Goal: Task Accomplishment & Management: Complete application form

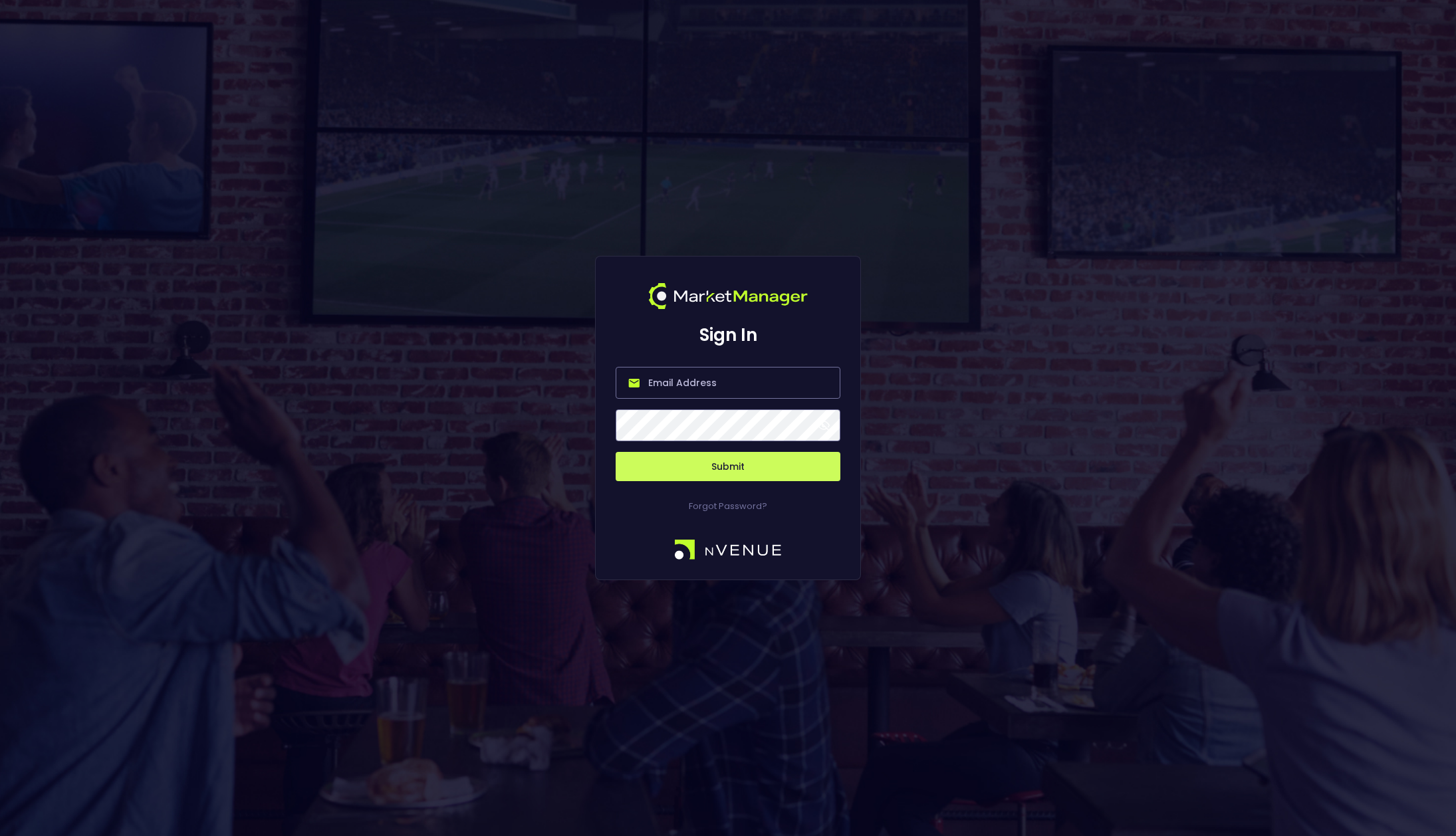
type input "bruce.sears@nvenue.com"
click at [823, 425] on span at bounding box center [823, 425] width 12 height 12
click at [744, 466] on button "Submit" at bounding box center [728, 466] width 225 height 29
